Goal: Navigation & Orientation: Find specific page/section

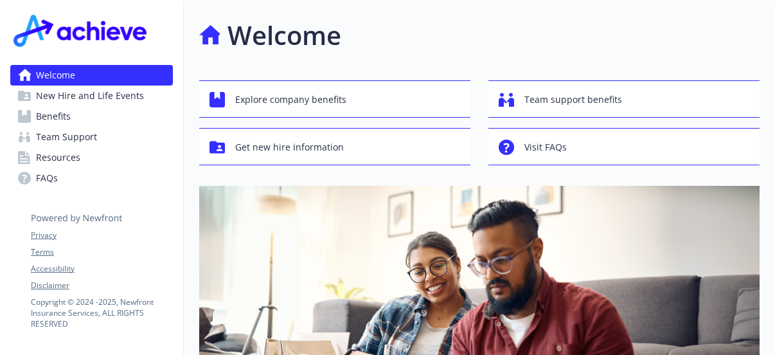
click at [59, 107] on span "Benefits" at bounding box center [53, 116] width 35 height 21
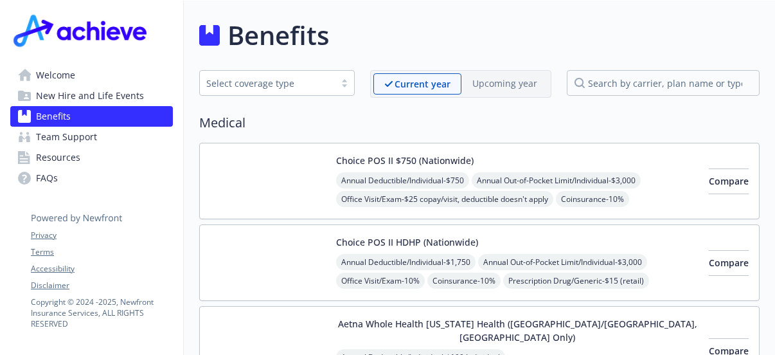
scroll to position [129, 0]
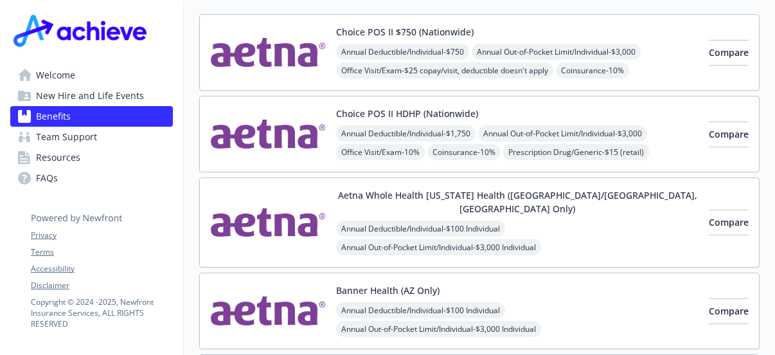
click at [50, 155] on span "Resources" at bounding box center [58, 157] width 44 height 21
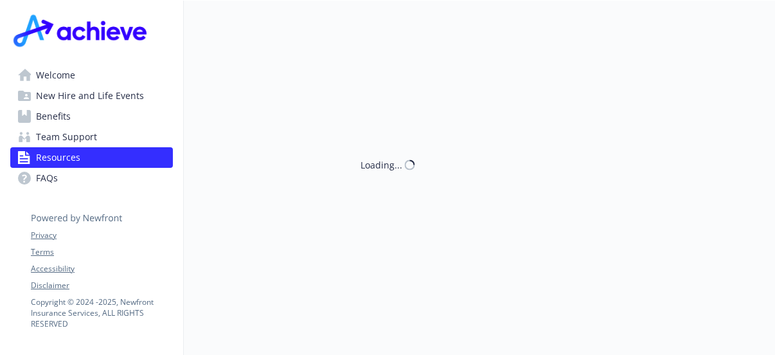
scroll to position [129, 0]
